Goal: Task Accomplishment & Management: Manage account settings

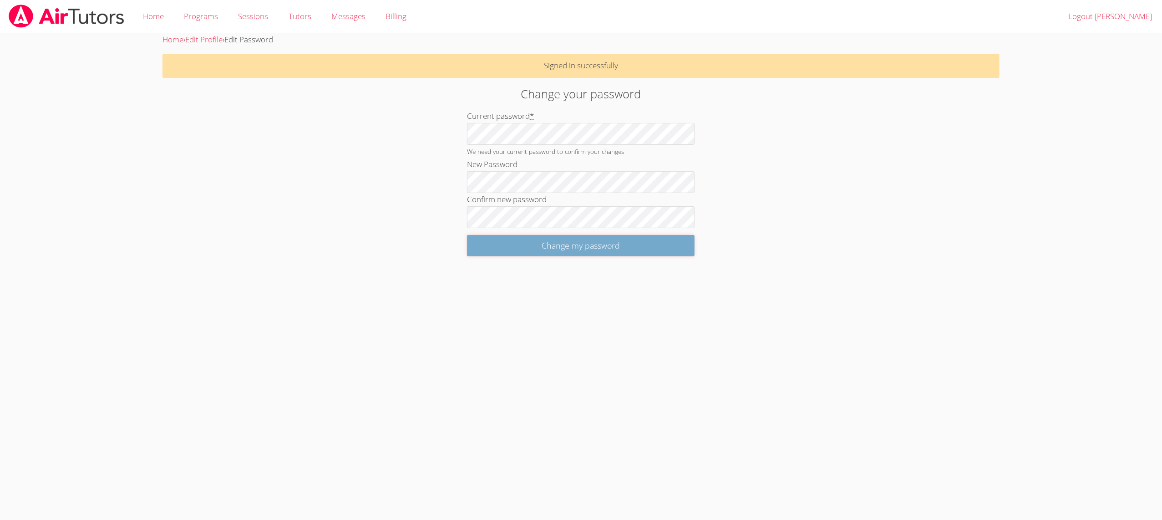
click at [516, 246] on input "Change my password" at bounding box center [581, 245] width 228 height 21
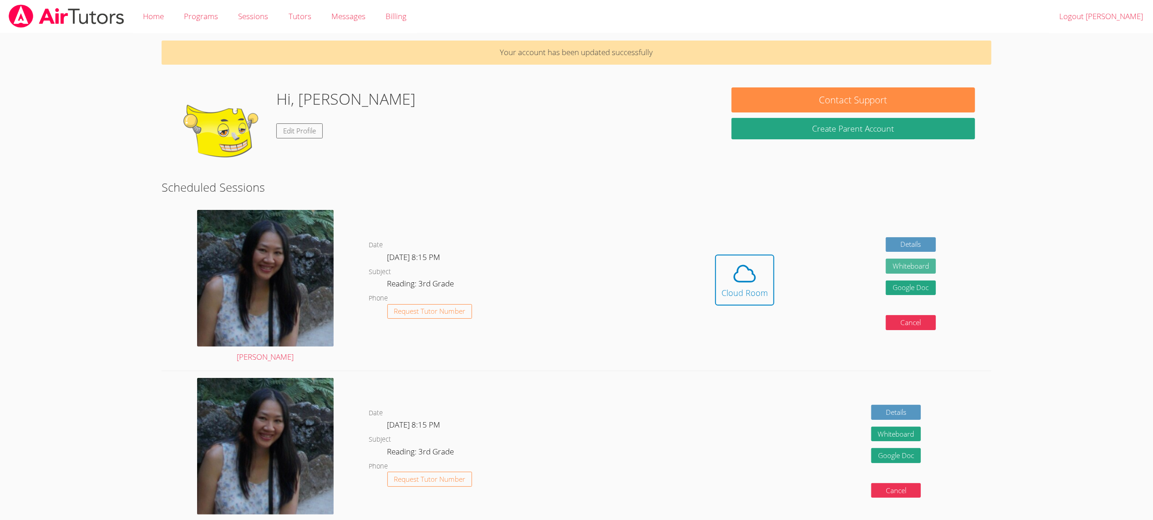
click at [927, 269] on button "Whiteboard" at bounding box center [911, 266] width 50 height 15
click at [1125, 17] on link "Logout [PERSON_NAME]" at bounding box center [1101, 16] width 104 height 33
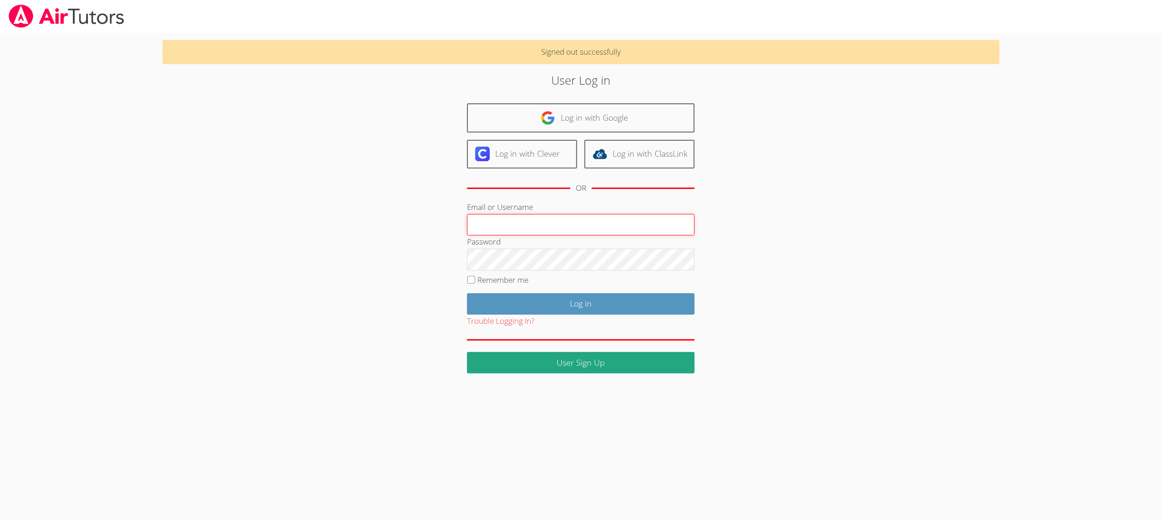
paste input "quoc_ph26@lesdstudent.net"
type input "quoc_ph26@lesdstudent.net"
click at [516, 301] on input "Log in" at bounding box center [581, 303] width 228 height 21
